Goal: Transaction & Acquisition: Purchase product/service

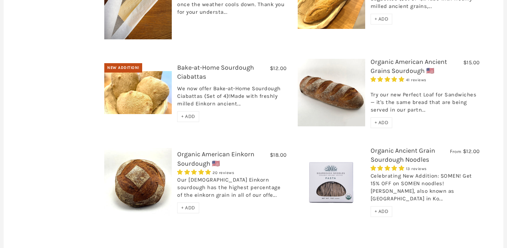
scroll to position [310, 0]
click at [381, 119] on span "+ ADD" at bounding box center [382, 122] width 14 height 6
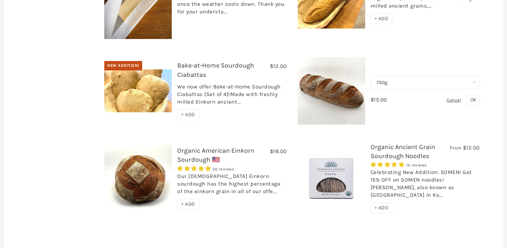
click at [471, 97] on span "OK" at bounding box center [473, 100] width 6 height 6
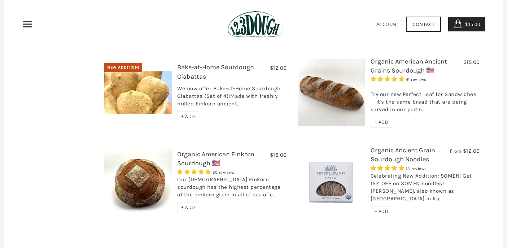
click at [195, 204] on span "+ ADD" at bounding box center [188, 207] width 14 height 6
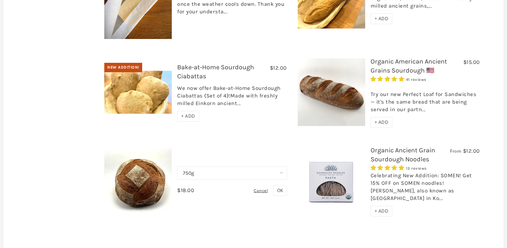
click at [227, 194] on div "$18.00 Organic American Einkorn Sourdough 🇺🇸 20 reviews Our American Einkorn so…" at bounding box center [195, 182] width 193 height 68
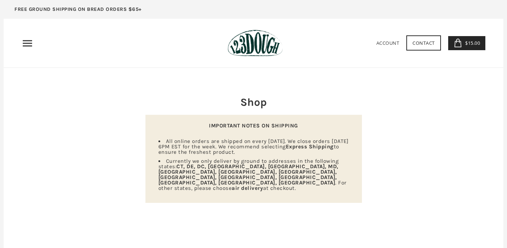
scroll to position [0, 0]
click at [25, 43] on use "Primary" at bounding box center [27, 43] width 9 height 6
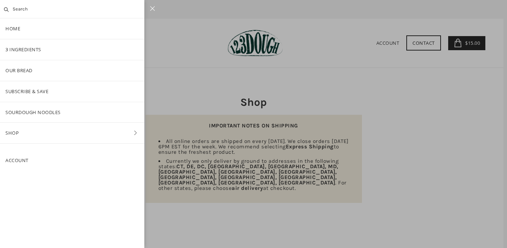
click at [24, 12] on input "text" at bounding box center [72, 9] width 144 height 18
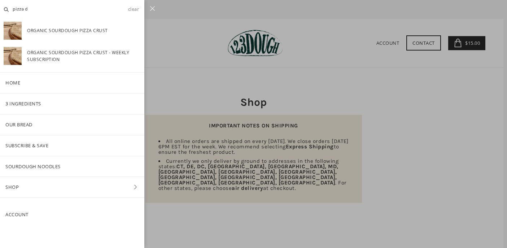
type input "pizza d"
click at [42, 34] on span "Organic Sourdough Pizza Crust" at bounding box center [67, 31] width 81 height 18
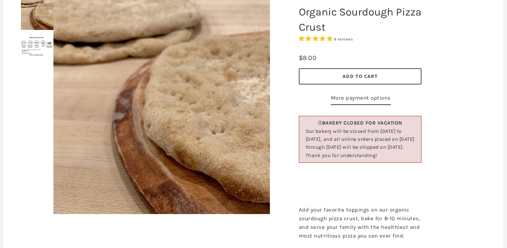
scroll to position [107, 0]
click at [317, 76] on button "Add to Cart" at bounding box center [360, 76] width 123 height 16
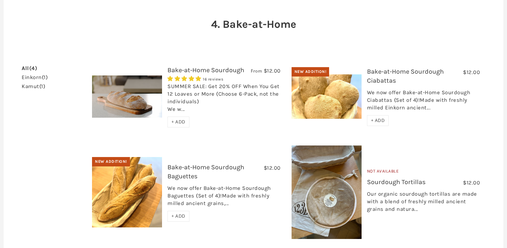
scroll to position [74, 0]
